Goal: Contribute content

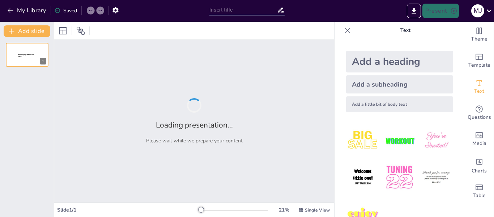
type input "Model Regresi Data Panel: Konsep dan Aplikasi dalam Analisis Ekonomi"
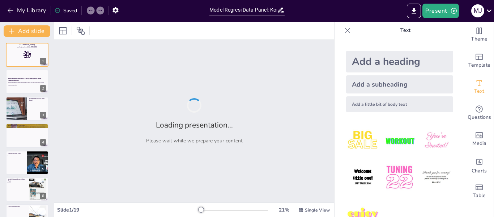
checkbox input "true"
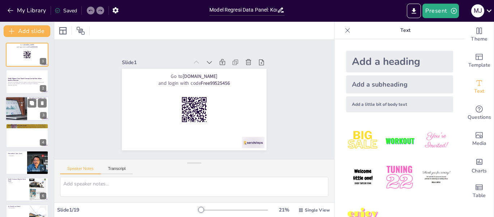
checkbox input "true"
click at [33, 110] on div at bounding box center [26, 108] width 43 height 25
type textarea "Pendahuluan ini menjelaskan bahwa analisis regresi data panel adalah metode yan…"
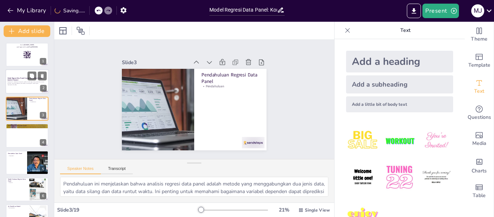
checkbox input "true"
click at [22, 77] on strong "Model Regresi Data Panel: Konsep dan Aplikasi dalam Analisis Ekonomi" at bounding box center [25, 79] width 34 height 4
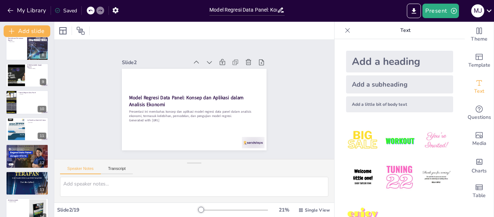
scroll to position [195, 0]
checkbox input "true"
click at [29, 155] on div at bounding box center [26, 155] width 43 height 25
type textarea "Uji asumsi klasik di Eviews adalah langkah penting untuk memastikan bahwa model…"
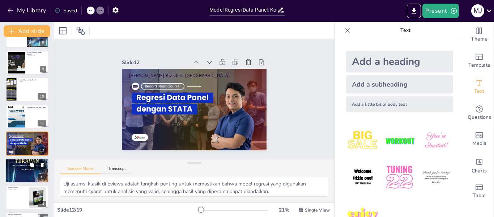
scroll to position [246, 0]
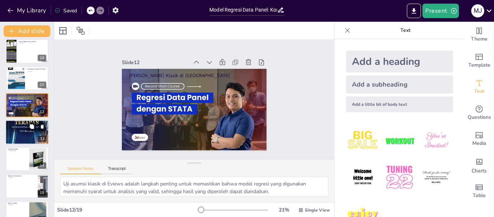
checkbox input "true"
click at [16, 135] on div at bounding box center [26, 131] width 43 height 67
type textarea "Menyusun dan menafsirkan hasil persamaan regresi adalah langkah penting untuk m…"
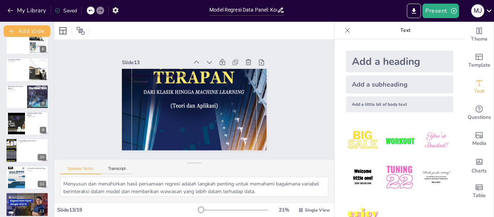
scroll to position [140, 0]
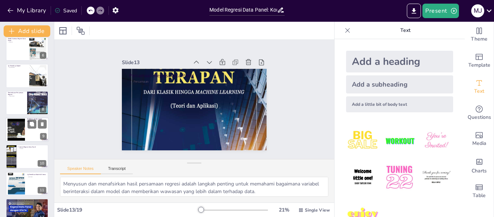
checkbox input "true"
click at [19, 129] on div at bounding box center [15, 130] width 29 height 22
type textarea "Uji asumsi model regresi sangat penting untuk memastikan bahwa data memenuhi kr…"
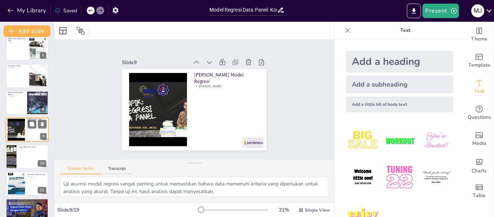
scroll to position [143, 0]
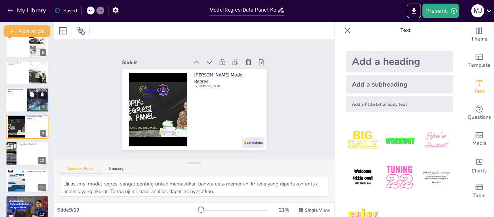
checkbox input "true"
click at [17, 95] on div at bounding box center [26, 100] width 43 height 25
type textarea "Pemeriksaan persamaan regresi adalah proses yang memastikan bahwa model yang di…"
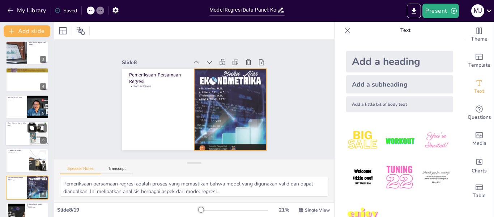
scroll to position [55, 0]
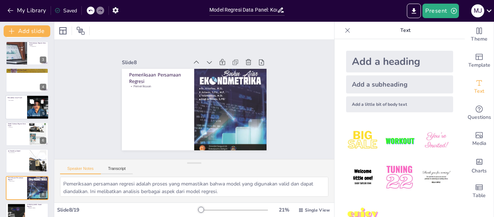
checkbox input "true"
click at [26, 111] on div at bounding box center [26, 107] width 43 height 25
type textarea "Pemodelan data panel sangat penting untuk memahami bagaimana variabel berintera…"
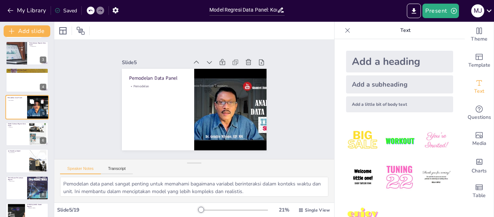
scroll to position [35, 0]
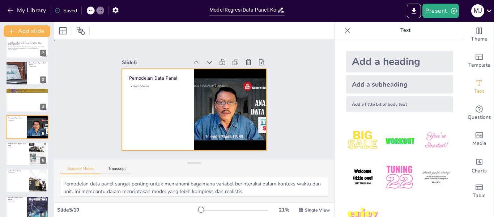
click at [174, 69] on div at bounding box center [194, 109] width 145 height 81
click at [85, 89] on div "Slide 1 Go to [DOMAIN_NAME] and login with code Free99525456 Slide 2 Model Regr…" at bounding box center [194, 99] width 280 height 119
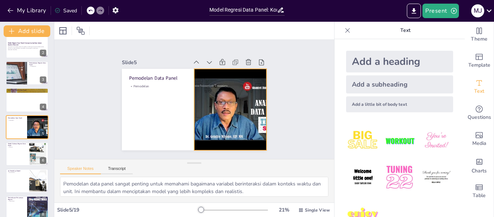
checkbox input "true"
